Goal: Download file/media

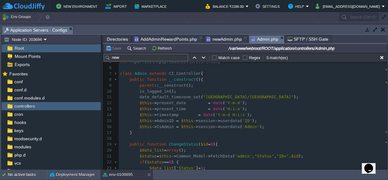
scroll to position [29, 0]
click at [250, 99] on pre "date_default_timezone_set ( "[GEOGRAPHIC_DATA]/[GEOGRAPHIC_DATA]" );" at bounding box center [253, 97] width 268 height 6
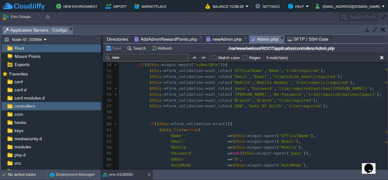
scroll to position [312, 0]
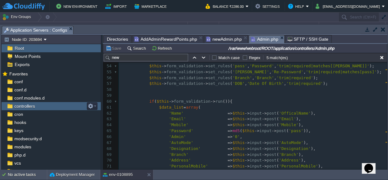
click at [42, 106] on div "controllers" at bounding box center [51, 106] width 99 height 8
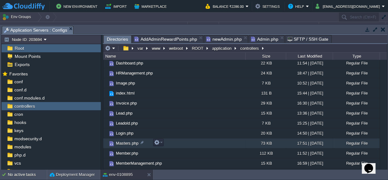
scroll to position [142, 0]
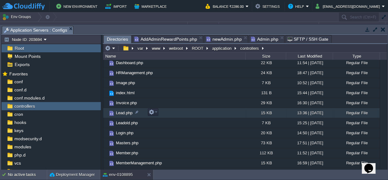
click at [124, 111] on span "Lead.php" at bounding box center [124, 112] width 18 height 5
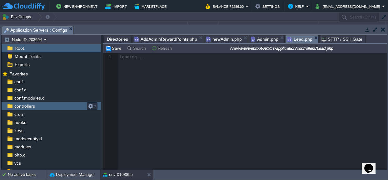
click at [36, 103] on div "controllers" at bounding box center [51, 106] width 99 height 8
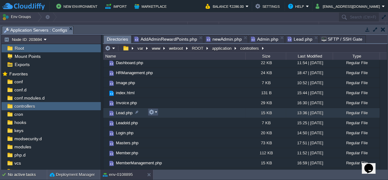
click at [151, 110] on button "button" at bounding box center [152, 112] width 6 height 6
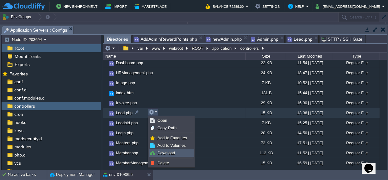
click at [160, 151] on span "Download" at bounding box center [165, 152] width 17 height 5
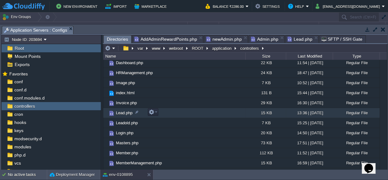
click at [125, 112] on span "Lead.php" at bounding box center [124, 112] width 18 height 5
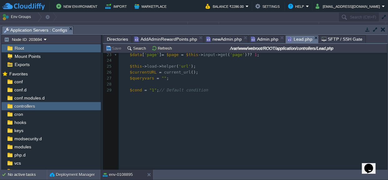
scroll to position [198, 0]
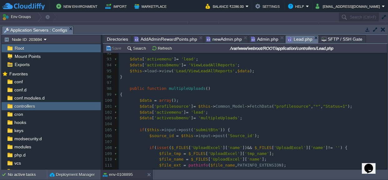
click at [298, 103] on div "386 <?php 70 [DOMAIN_NAME], 71 le.Remarks 72 FROM call_logs AS cl 73 LEFT JOIN …" at bounding box center [253, 74] width 268 height 306
click at [312, 100] on pre "$data = array ();" at bounding box center [253, 100] width 268 height 6
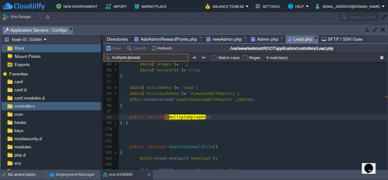
type input "multipleUploads"
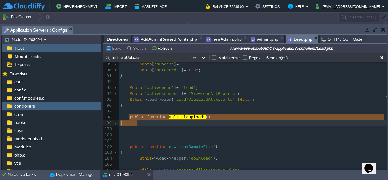
drag, startPoint x: 129, startPoint y: 116, endPoint x: 144, endPoint y: 123, distance: 17.5
type textarea "-"
click at [173, 110] on pre "​" at bounding box center [253, 111] width 268 height 6
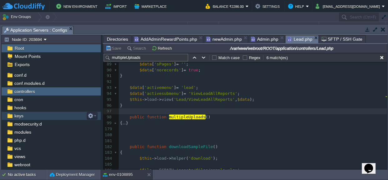
scroll to position [29, 0]
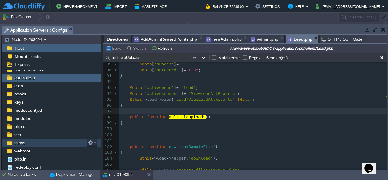
click at [19, 144] on span "views" at bounding box center [19, 143] width 13 height 6
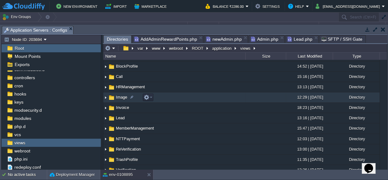
scroll to position [28, 0]
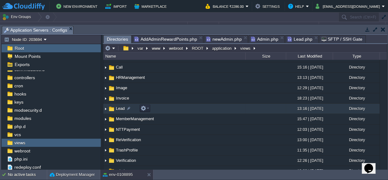
click at [122, 108] on span "Lead" at bounding box center [120, 108] width 11 height 5
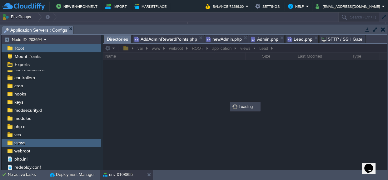
scroll to position [0, 0]
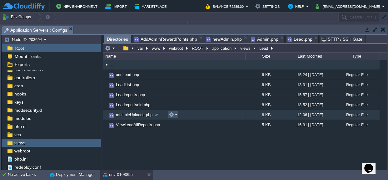
click at [172, 114] on button "button" at bounding box center [172, 115] width 6 height 6
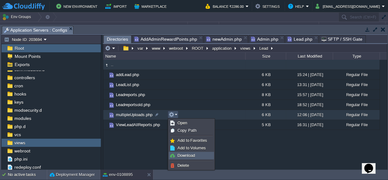
drag, startPoint x: 179, startPoint y: 156, endPoint x: 173, endPoint y: 150, distance: 8.4
click at [179, 156] on span "Download" at bounding box center [185, 155] width 17 height 5
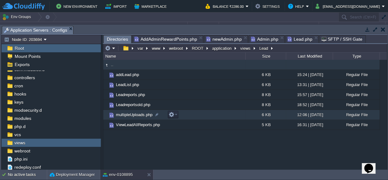
click at [130, 112] on span "multipleUploads.php" at bounding box center [134, 114] width 38 height 5
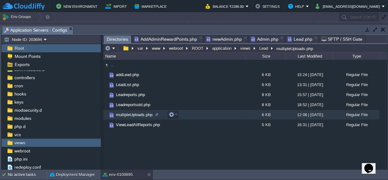
click at [130, 112] on span "multipleUploads.php" at bounding box center [134, 114] width 38 height 5
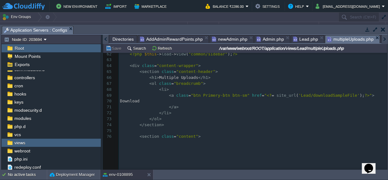
scroll to position [369, 0]
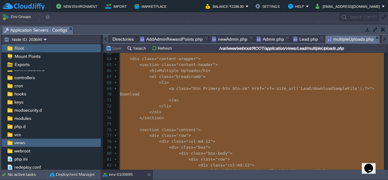
type textarea "-"
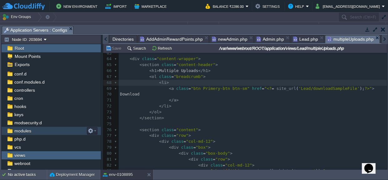
scroll to position [0, 0]
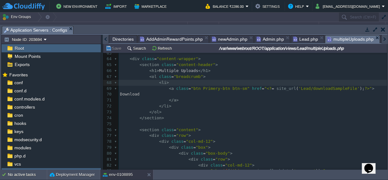
click at [26, 44] on div "Root" at bounding box center [51, 48] width 99 height 8
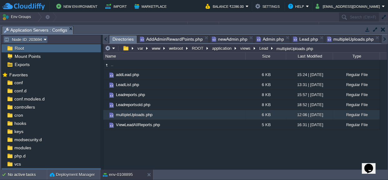
drag, startPoint x: 30, startPoint y: 42, endPoint x: 19, endPoint y: 46, distance: 11.7
click at [19, 46] on div "Node ID: 203694 Root Mount Points Exports Mark the most frequently used files a…" at bounding box center [51, 102] width 100 height 135
click at [19, 46] on span "Root" at bounding box center [19, 48] width 12 height 6
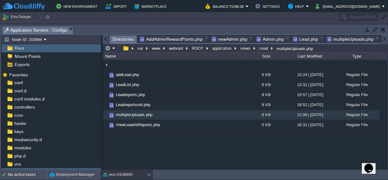
click at [19, 46] on span "Root" at bounding box center [19, 48] width 12 height 6
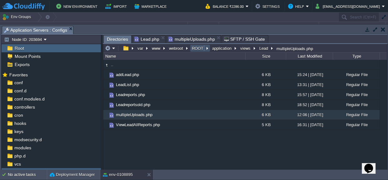
click at [200, 46] on button "ROOT" at bounding box center [198, 48] width 14 height 6
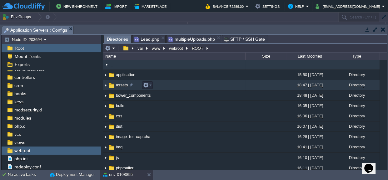
click at [116, 84] on span "assets" at bounding box center [122, 84] width 14 height 5
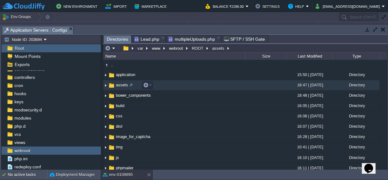
click at [119, 84] on span "assets" at bounding box center [122, 84] width 14 height 5
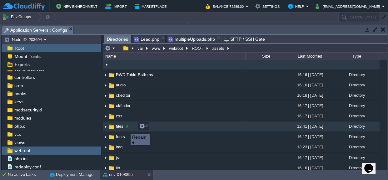
click at [125, 127] on div at bounding box center [128, 126] width 6 height 6
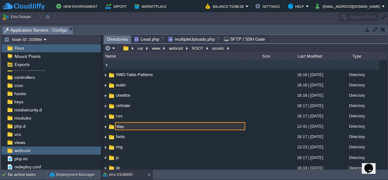
click at [125, 127] on input "files" at bounding box center [180, 126] width 130 height 8
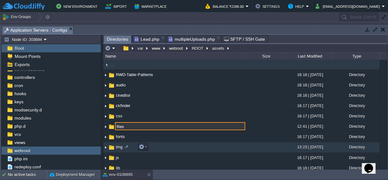
drag, startPoint x: 127, startPoint y: 143, endPoint x: 125, endPoint y: 137, distance: 6.8
click at [127, 143] on td "img" at bounding box center [174, 147] width 142 height 10
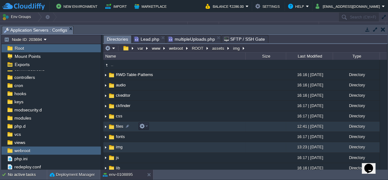
click at [116, 125] on span "files" at bounding box center [119, 125] width 9 height 5
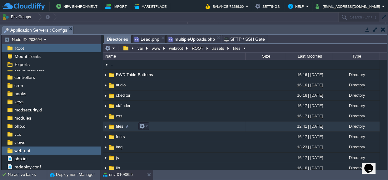
click at [116, 125] on span "files" at bounding box center [119, 125] width 9 height 5
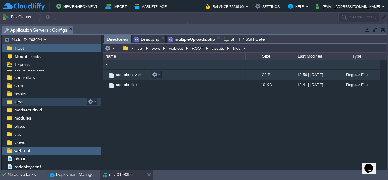
click at [127, 75] on span "sample.csv" at bounding box center [126, 74] width 23 height 5
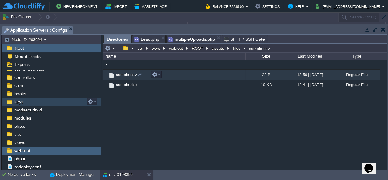
click at [127, 75] on span "sample.csv" at bounding box center [126, 74] width 23 height 5
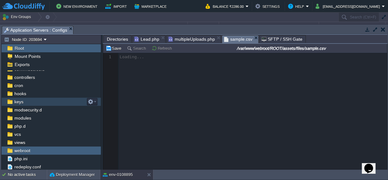
scroll to position [2, 0]
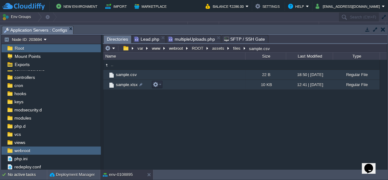
click at [123, 84] on span "sample.xlsx" at bounding box center [127, 84] width 24 height 5
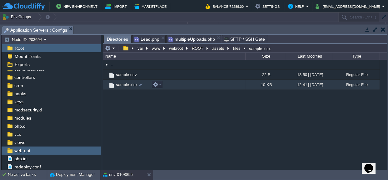
click at [123, 84] on span "sample.xlsx" at bounding box center [127, 84] width 24 height 5
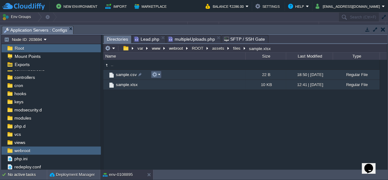
click at [160, 74] on td at bounding box center [156, 74] width 11 height 7
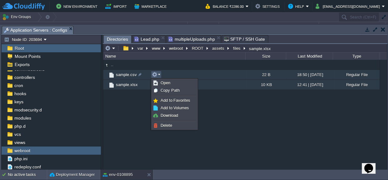
drag, startPoint x: 137, startPoint y: 102, endPoint x: 151, endPoint y: 90, distance: 18.2
click at [137, 102] on div ".. sample.csv 22 B 18:50 | [DATE] Regular File sample.xlsx 10 KB 12:41 | [DATE]…" at bounding box center [245, 115] width 284 height 110
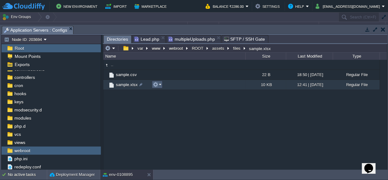
click at [159, 85] on em at bounding box center [157, 85] width 8 height 6
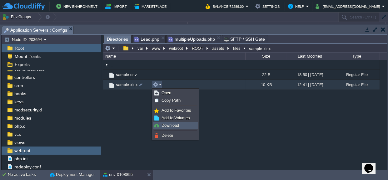
click at [171, 123] on span "Download" at bounding box center [170, 125] width 17 height 5
